Goal: Communication & Community: Ask a question

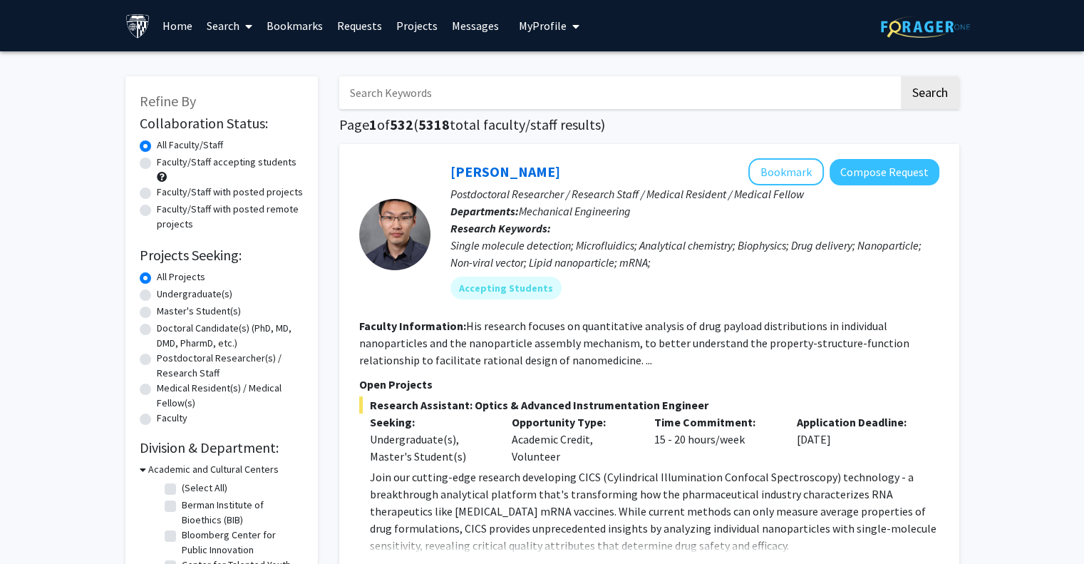
click at [216, 161] on label "Faculty/Staff accepting students" at bounding box center [227, 162] width 140 height 15
click at [166, 161] on input "Faculty/Staff accepting students" at bounding box center [161, 159] width 9 height 9
radio input "true"
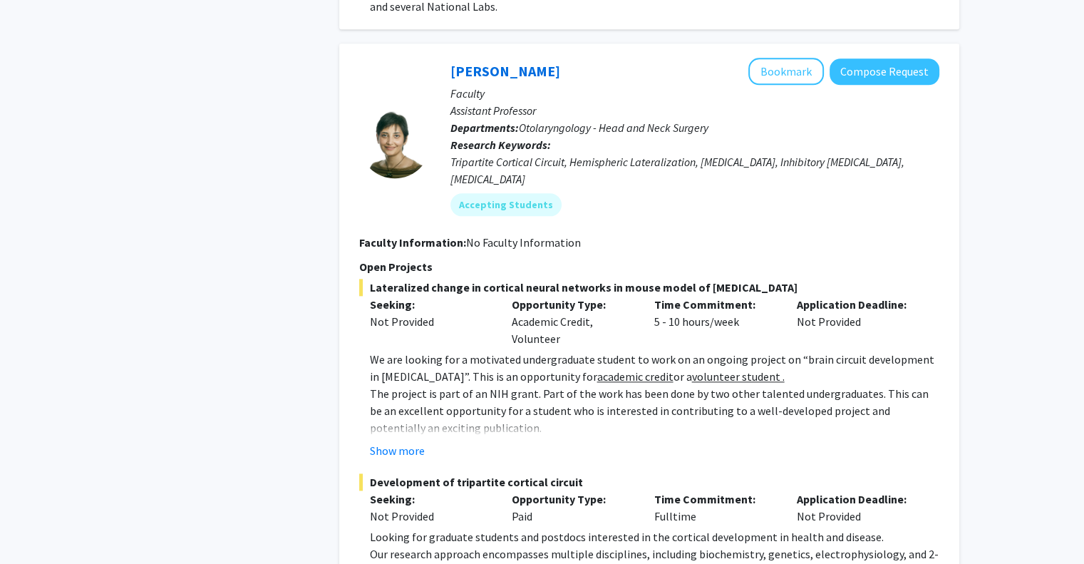
scroll to position [1752, 0]
click at [401, 440] on button "Show more" at bounding box center [397, 448] width 55 height 17
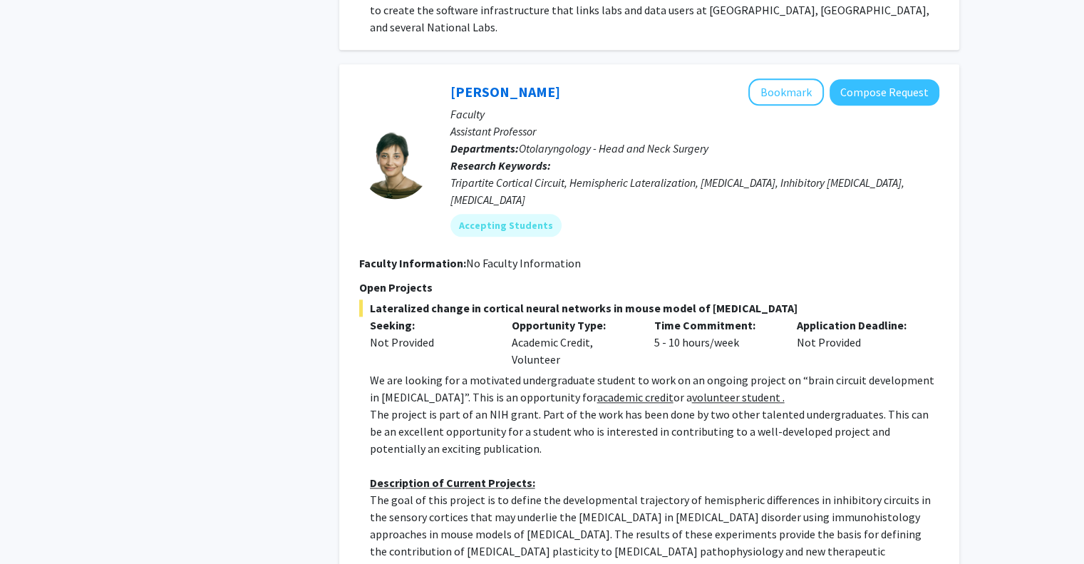
scroll to position [1732, 0]
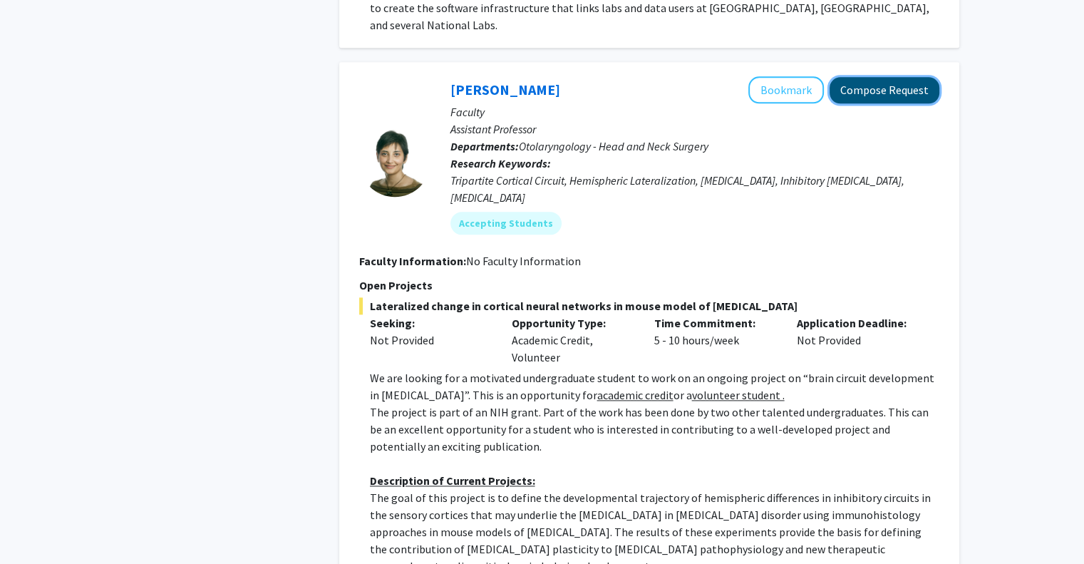
click at [864, 77] on button "Compose Request" at bounding box center [885, 90] width 110 height 26
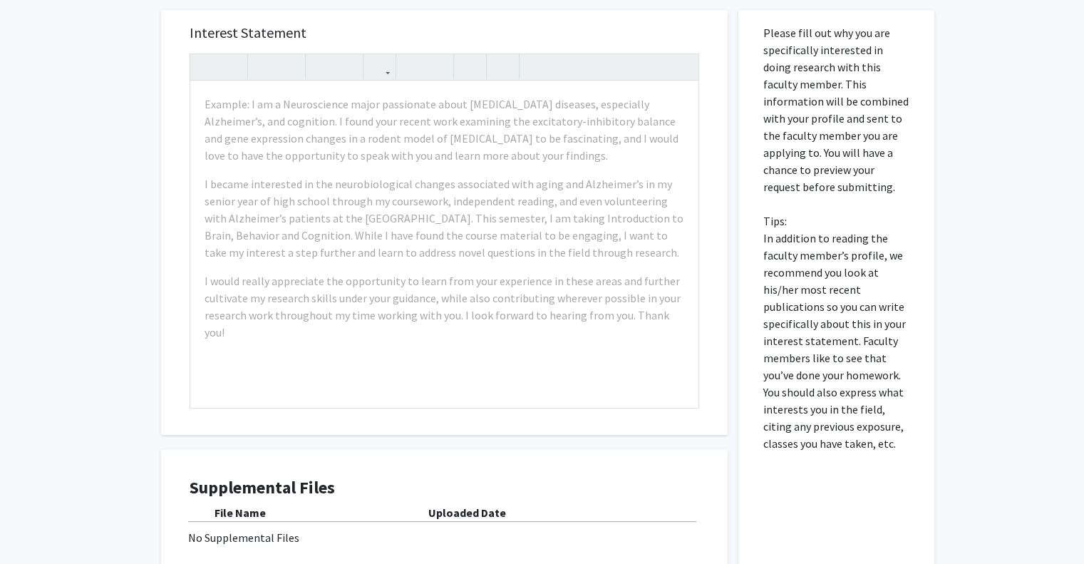
scroll to position [604, 0]
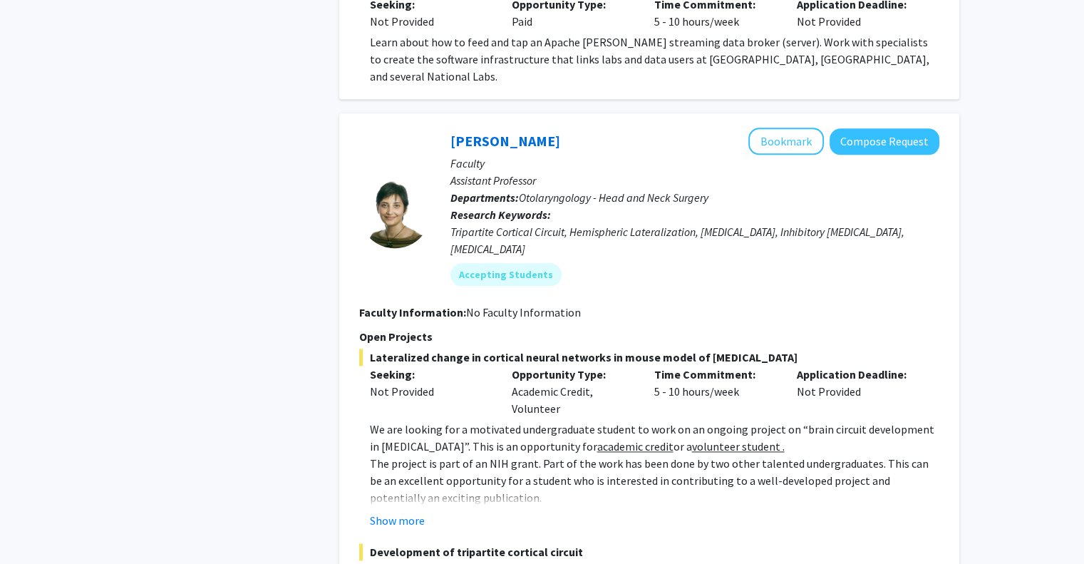
scroll to position [1554, 0]
